Goal: Communication & Community: Share content

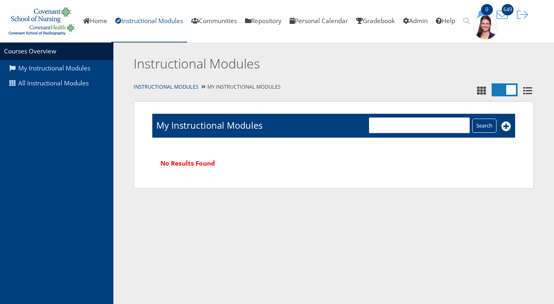
click at [162, 20] on link "Instructional Modules" at bounding box center [149, 21] width 76 height 43
click at [43, 84] on link "All Instructional Modules" at bounding box center [56, 83] width 113 height 15
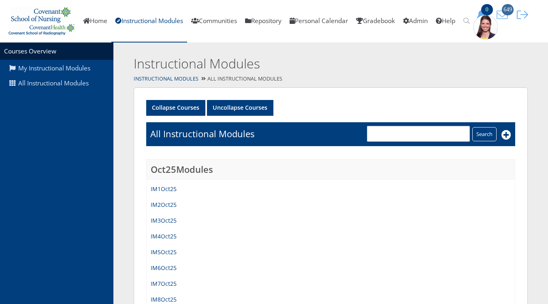
click at [511, 11] on icon "649" at bounding box center [502, 14] width 17 height 11
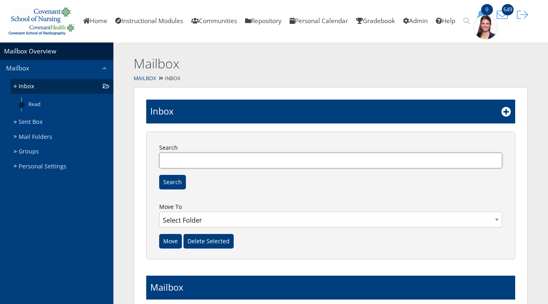
click at [189, 163] on input "Search" at bounding box center [330, 161] width 343 height 16
type input "IM7"
click at [167, 187] on input "Search" at bounding box center [172, 182] width 27 height 15
click at [507, 115] on icon at bounding box center [507, 112] width 10 height 10
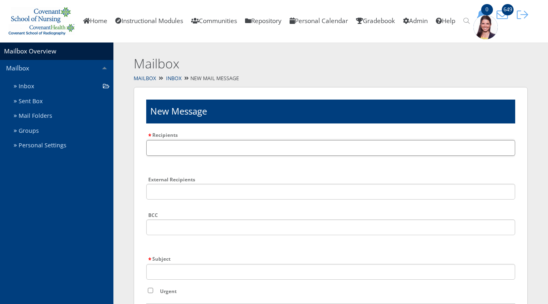
click at [268, 150] on input "Recipients" at bounding box center [330, 148] width 369 height 16
click at [221, 148] on input "text" at bounding box center [330, 148] width 369 height 16
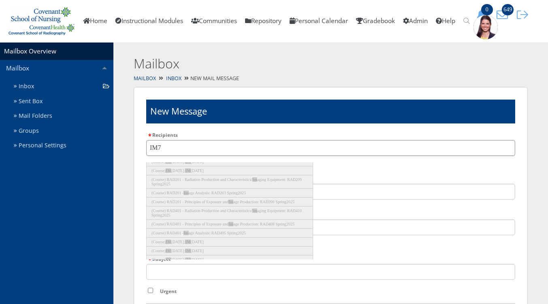
scroll to position [33, 0]
type input "IM7A"
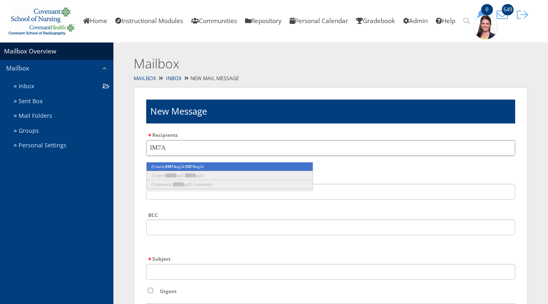
scroll to position [0, 0]
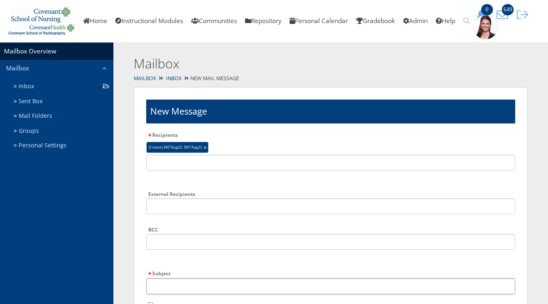
click at [188, 286] on input "Subject" at bounding box center [330, 287] width 369 height 16
type input "Week 8 HESI Live Review Information"
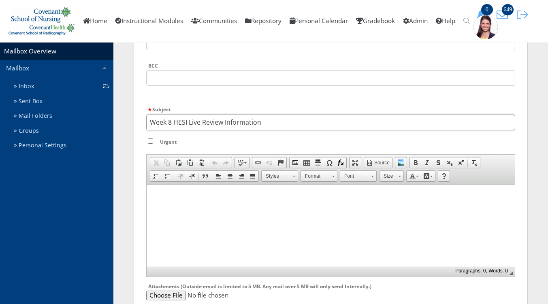
scroll to position [186, 0]
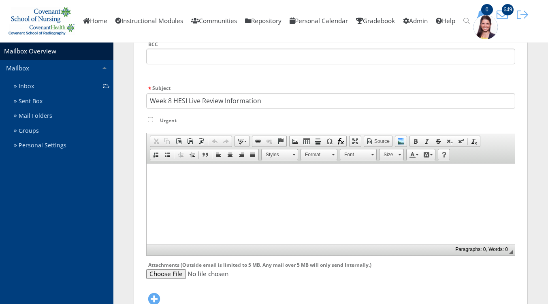
click at [319, 184] on html at bounding box center [331, 173] width 368 height 20
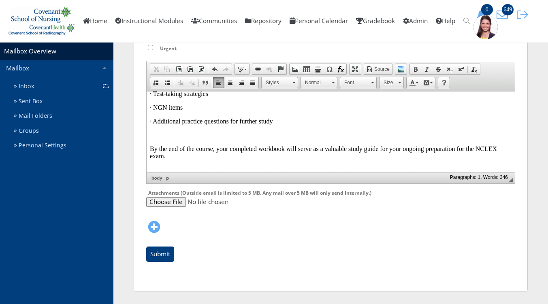
scroll to position [0, 0]
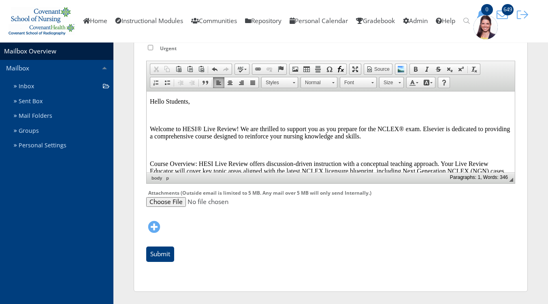
click at [179, 115] on p at bounding box center [331, 114] width 362 height 7
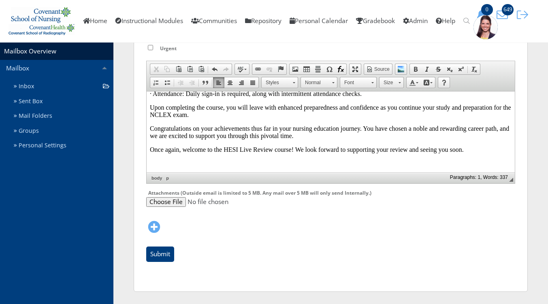
scroll to position [265, 0]
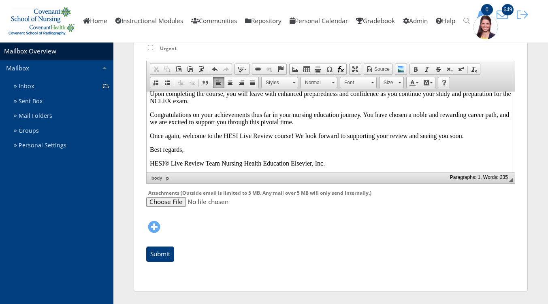
click at [245, 167] on p "HESI® Live Review Team Nursing Health Education Elsevier, Inc." at bounding box center [331, 163] width 362 height 7
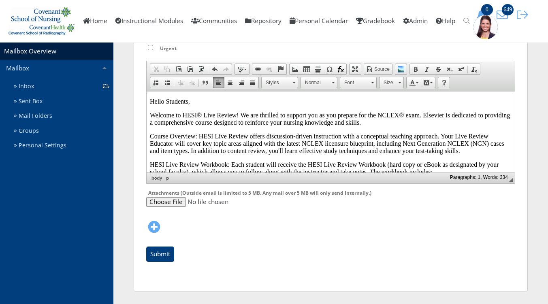
scroll to position [256, 0]
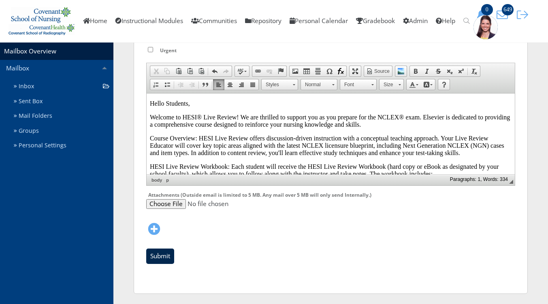
click at [163, 258] on input "Submit" at bounding box center [160, 256] width 28 height 15
